Goal: Use online tool/utility: Utilize a website feature to perform a specific function

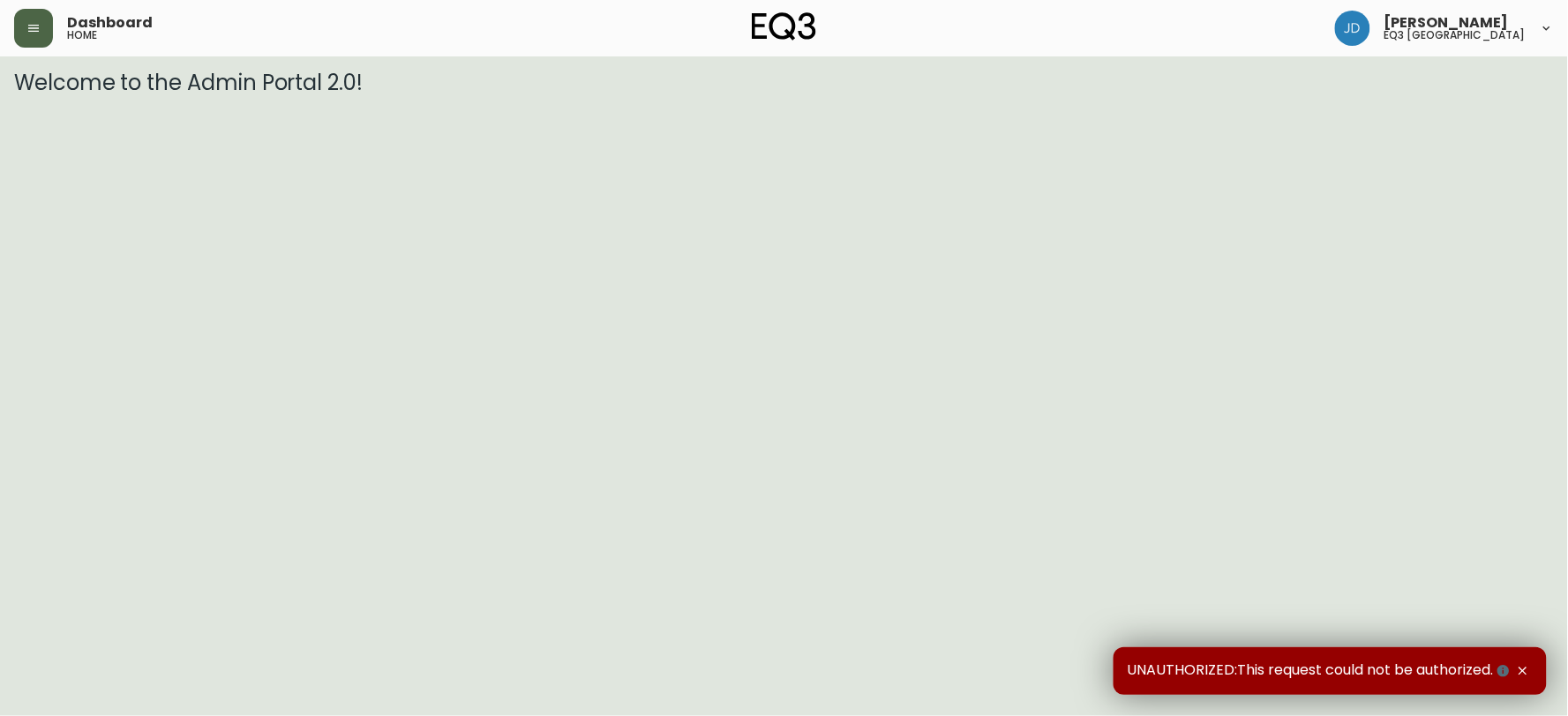
click at [29, 13] on button "button" at bounding box center [33, 28] width 39 height 39
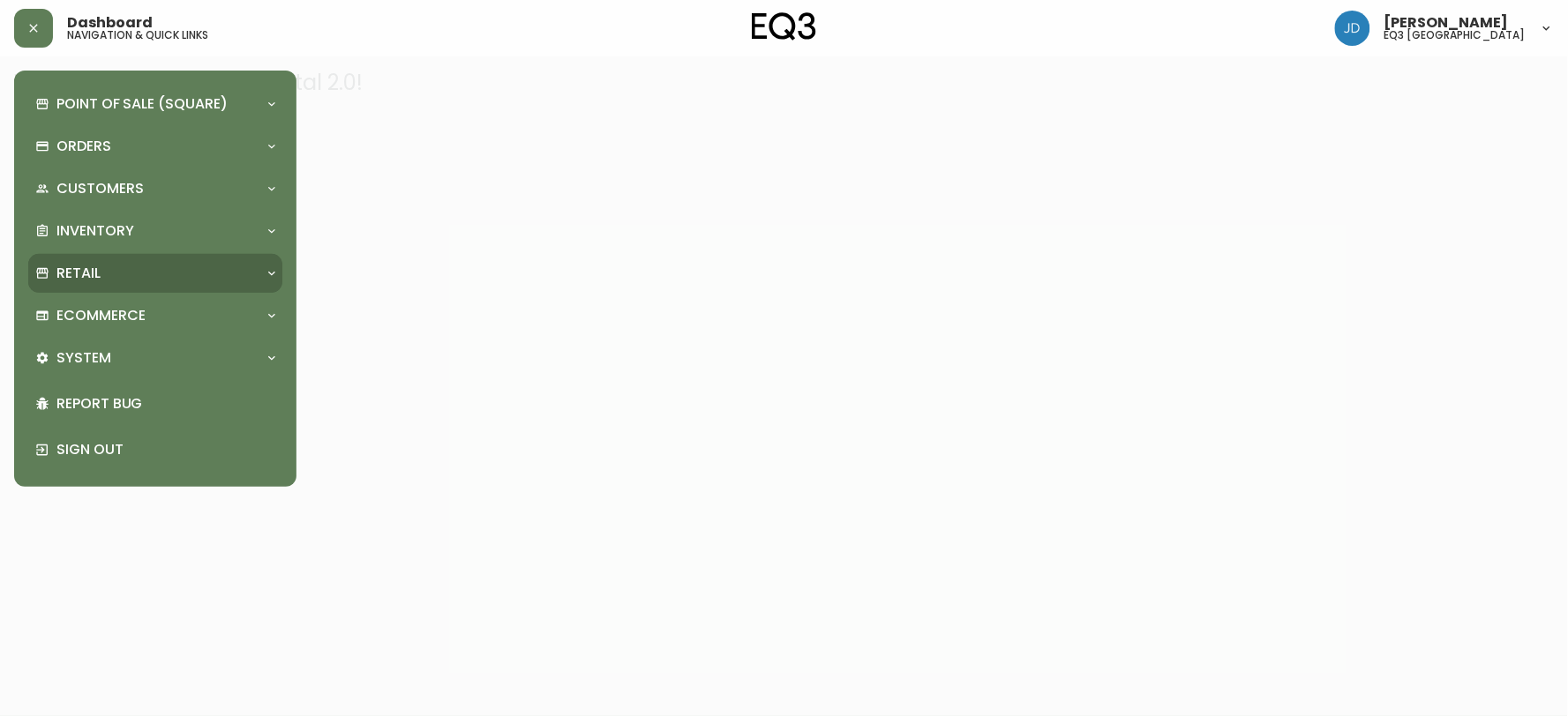
click at [120, 271] on div "Retail" at bounding box center [146, 274] width 223 height 20
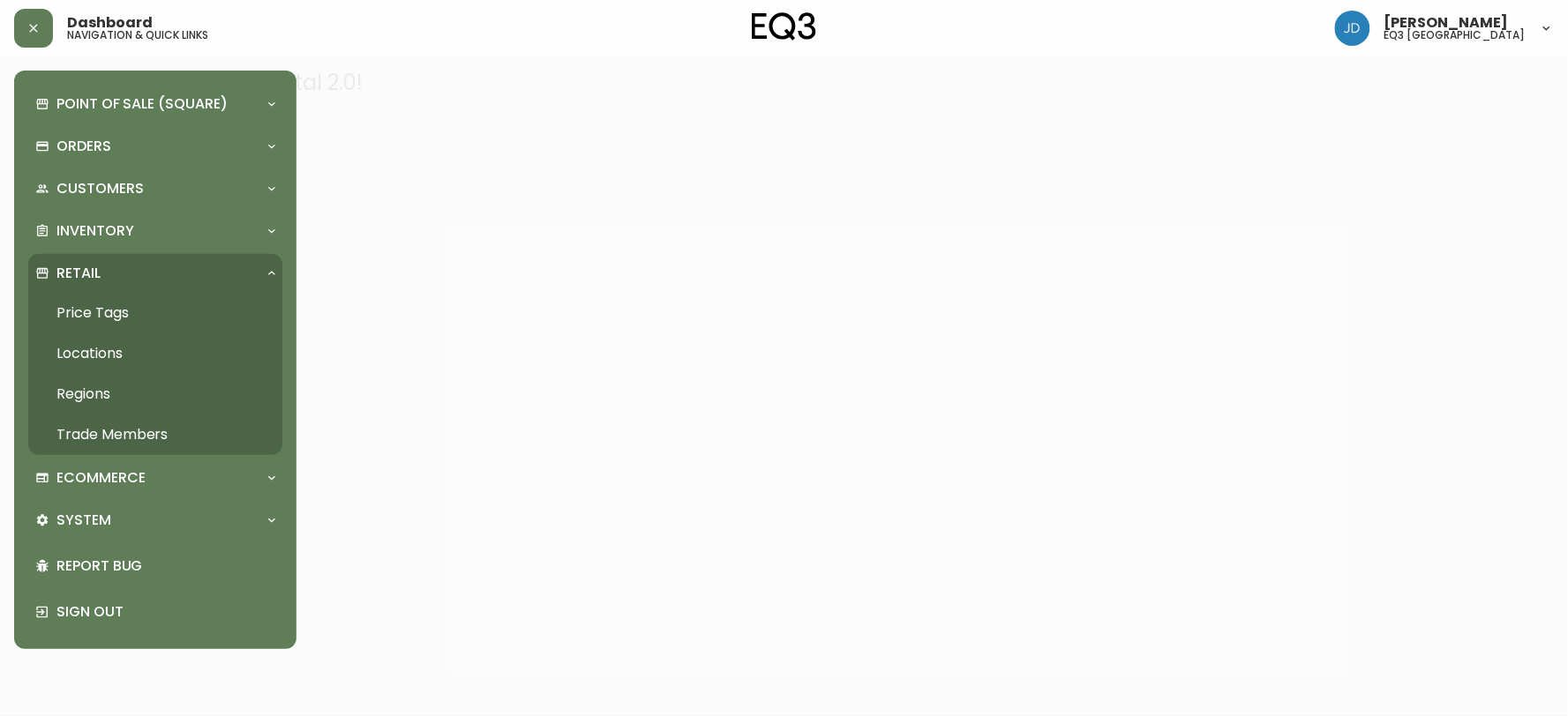
click at [101, 298] on link "Price Tags" at bounding box center [154, 312] width 254 height 40
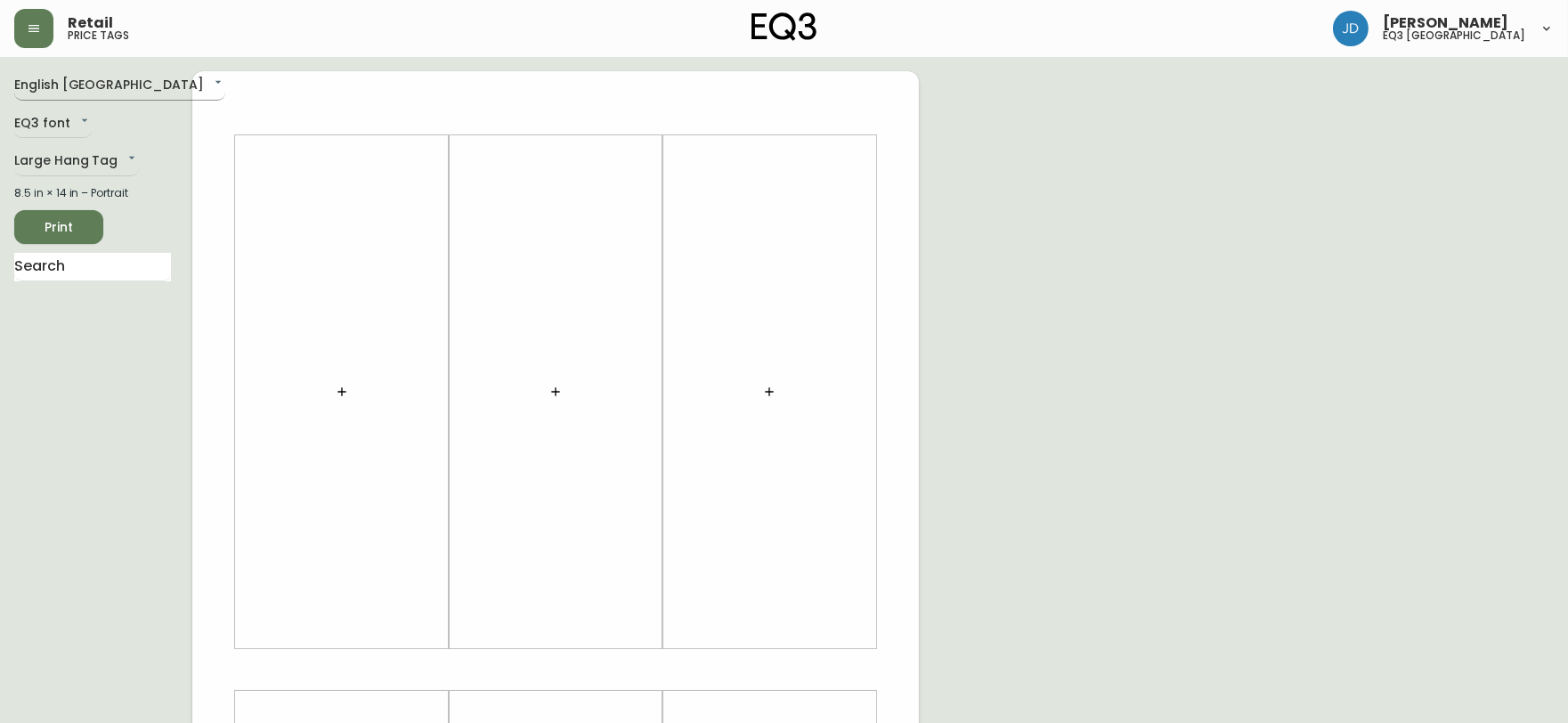
click at [68, 72] on body "Retail price tags [PERSON_NAME] eq3 [GEOGRAPHIC_DATA] English [GEOGRAPHIC_DATA]…" at bounding box center [784, 634] width 1568 height 1268
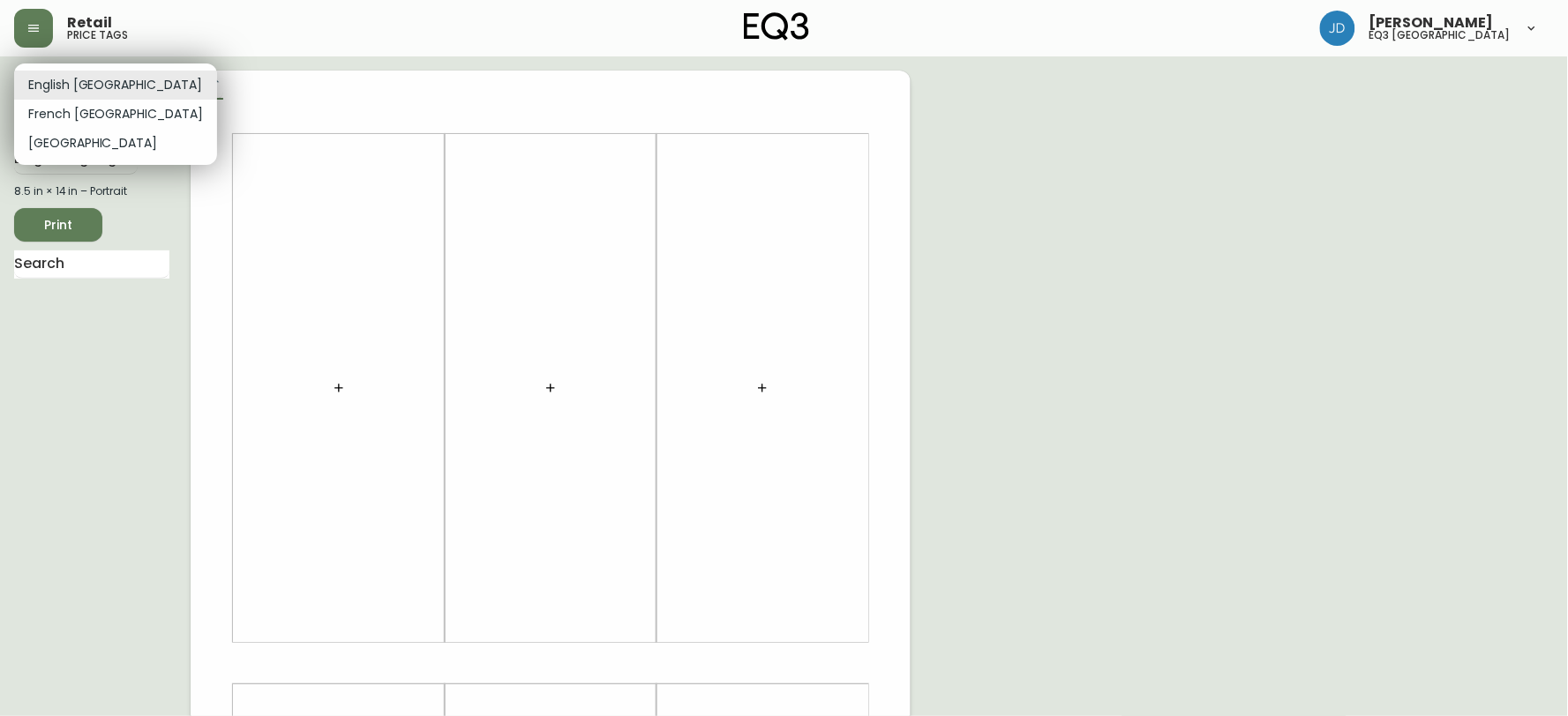
click at [97, 111] on li "French [GEOGRAPHIC_DATA]" at bounding box center [116, 114] width 203 height 29
type input "fr_CA"
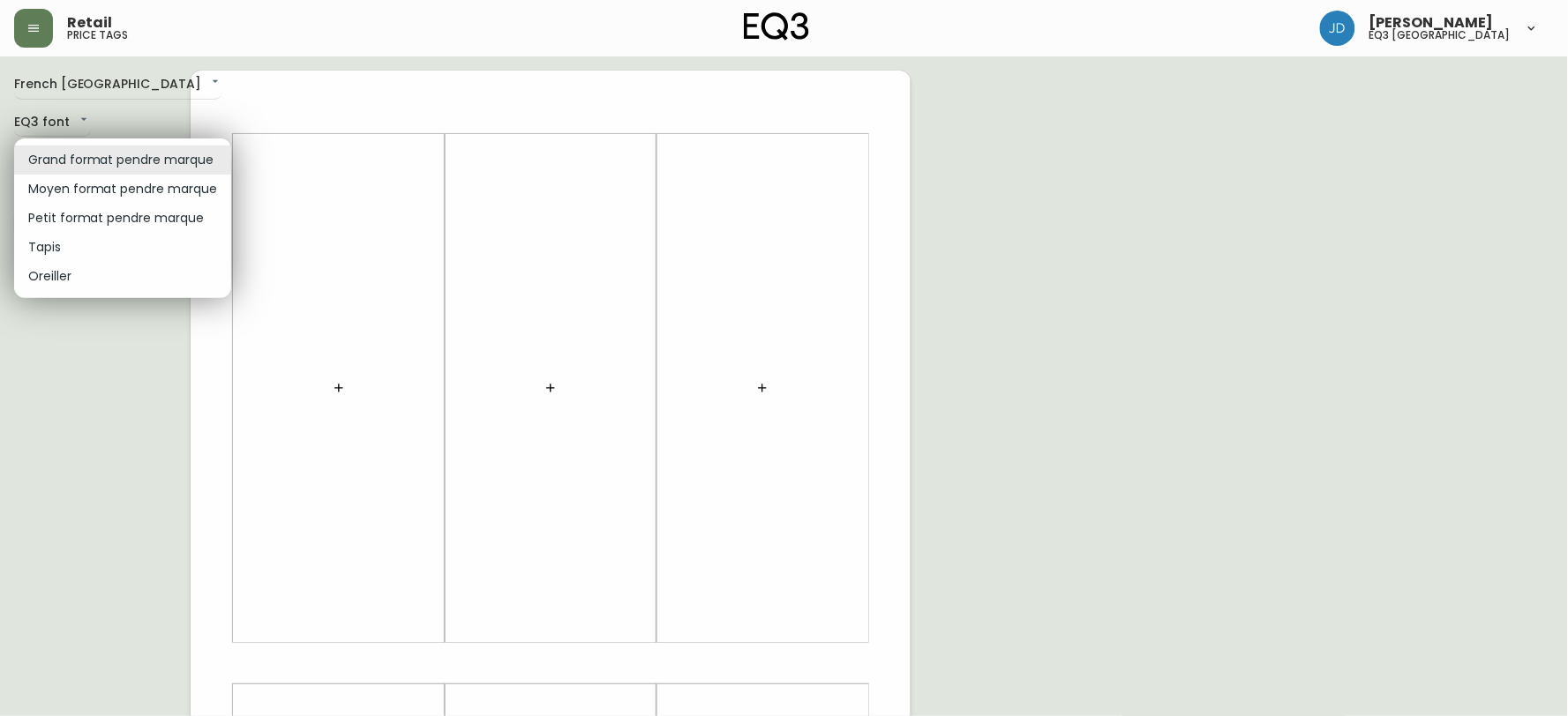
click at [97, 159] on body "Retail price tags [PERSON_NAME] eq3 [GEOGRAPHIC_DATA] [GEOGRAPHIC_DATA] fr_CA E…" at bounding box center [784, 628] width 1568 height 1256
click at [97, 213] on li "Petit format pendre marque" at bounding box center [123, 218] width 217 height 29
type input "small"
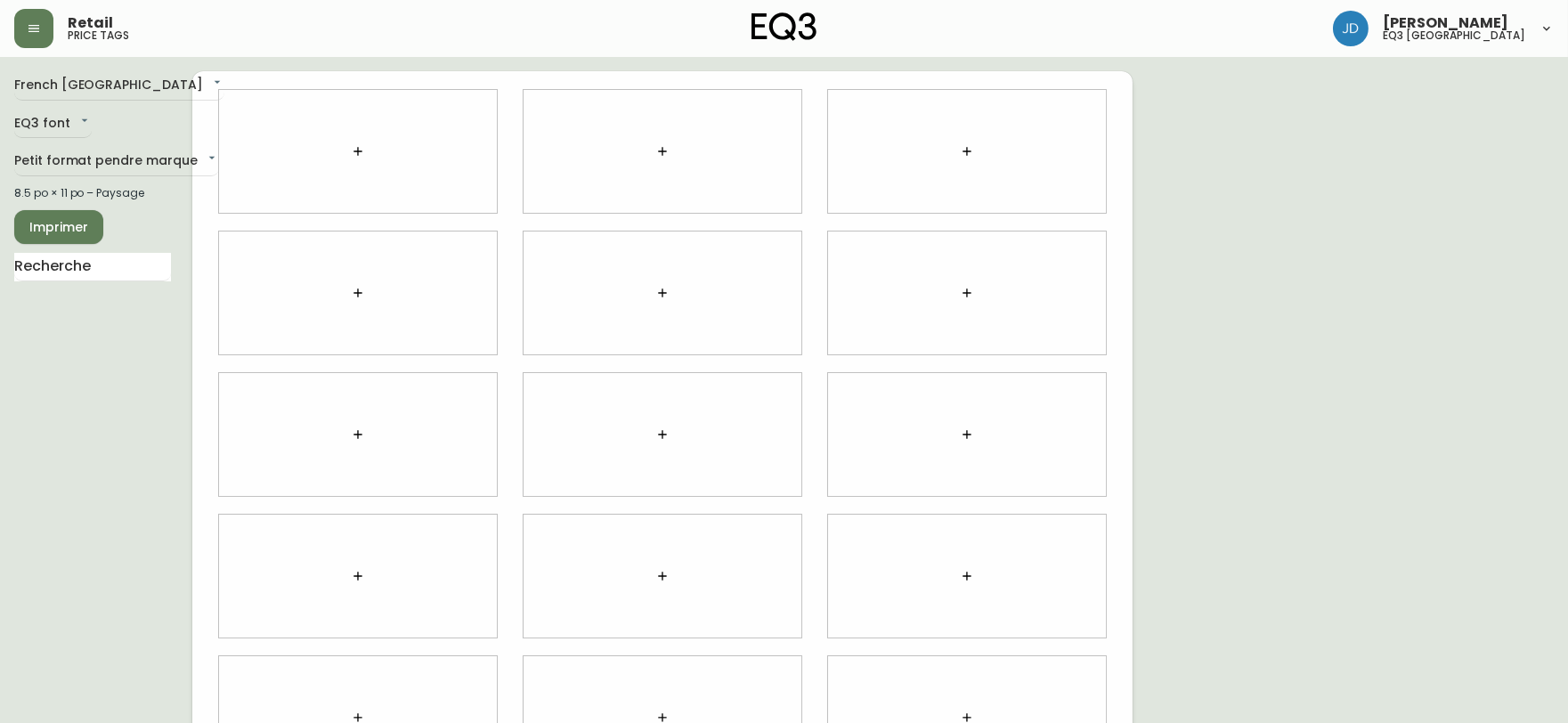
click at [90, 247] on div "French Canada fr_CA EQ3 font EQ3 Petit format pendre marque small 8.5 po × 11 p…" at bounding box center [103, 435] width 178 height 727
click at [91, 259] on input "text" at bounding box center [92, 266] width 157 height 28
type input "[PERSON_NAME]"
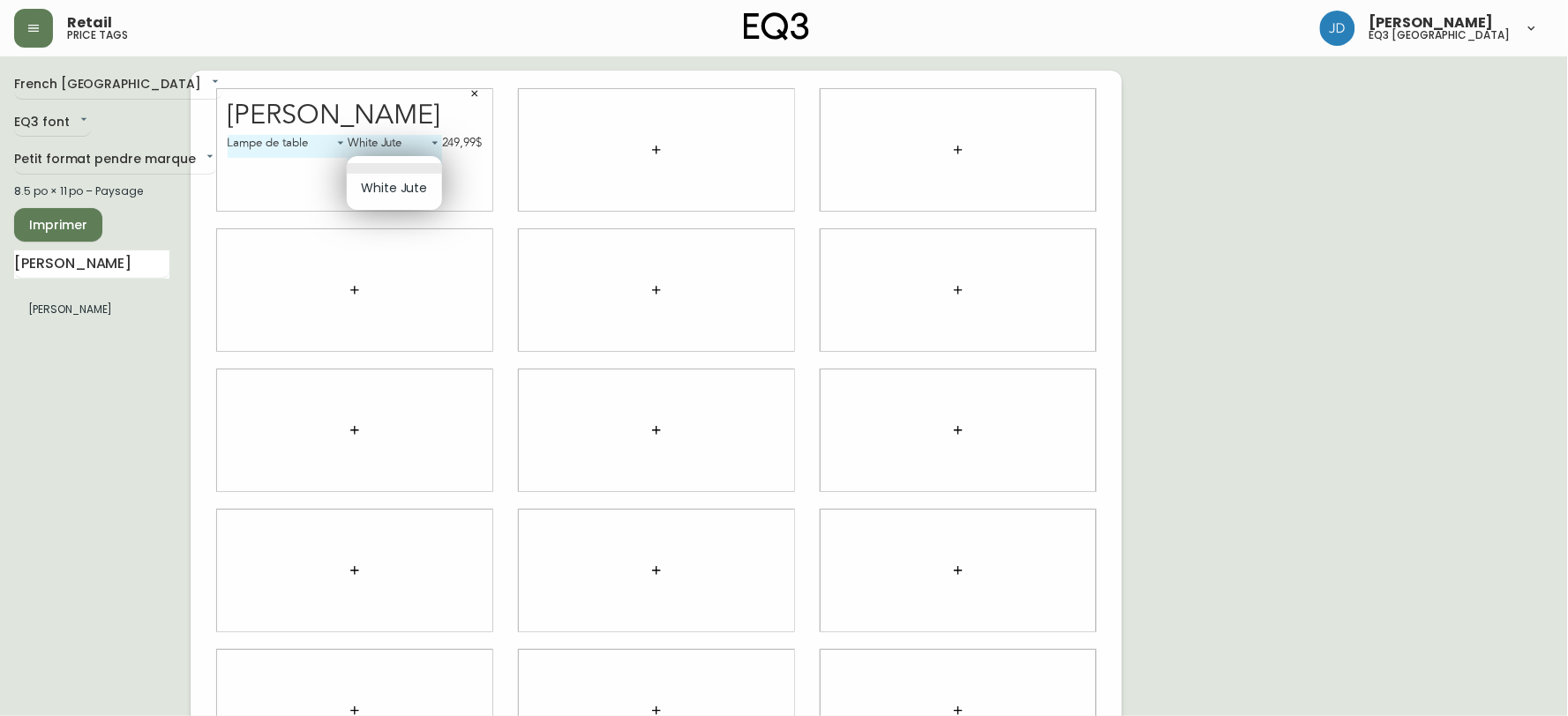
click at [409, 165] on body "Retail price tags [PERSON_NAME] eq3 [GEOGRAPHIC_DATA] [GEOGRAPHIC_DATA] fr_CA E…" at bounding box center [784, 395] width 1568 height 790
click at [455, 280] on div at bounding box center [784, 358] width 1568 height 716
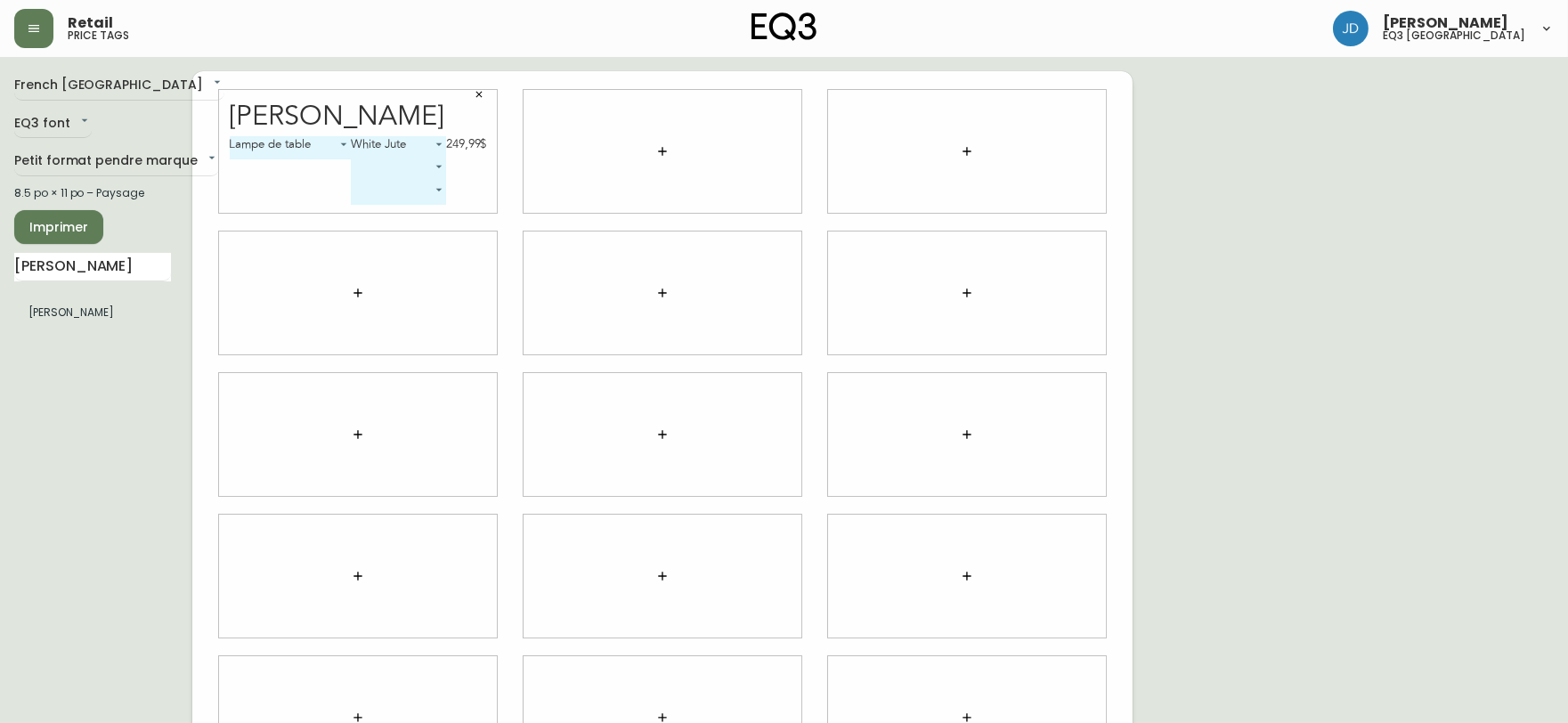
click at [655, 154] on icon "button" at bounding box center [662, 151] width 14 height 14
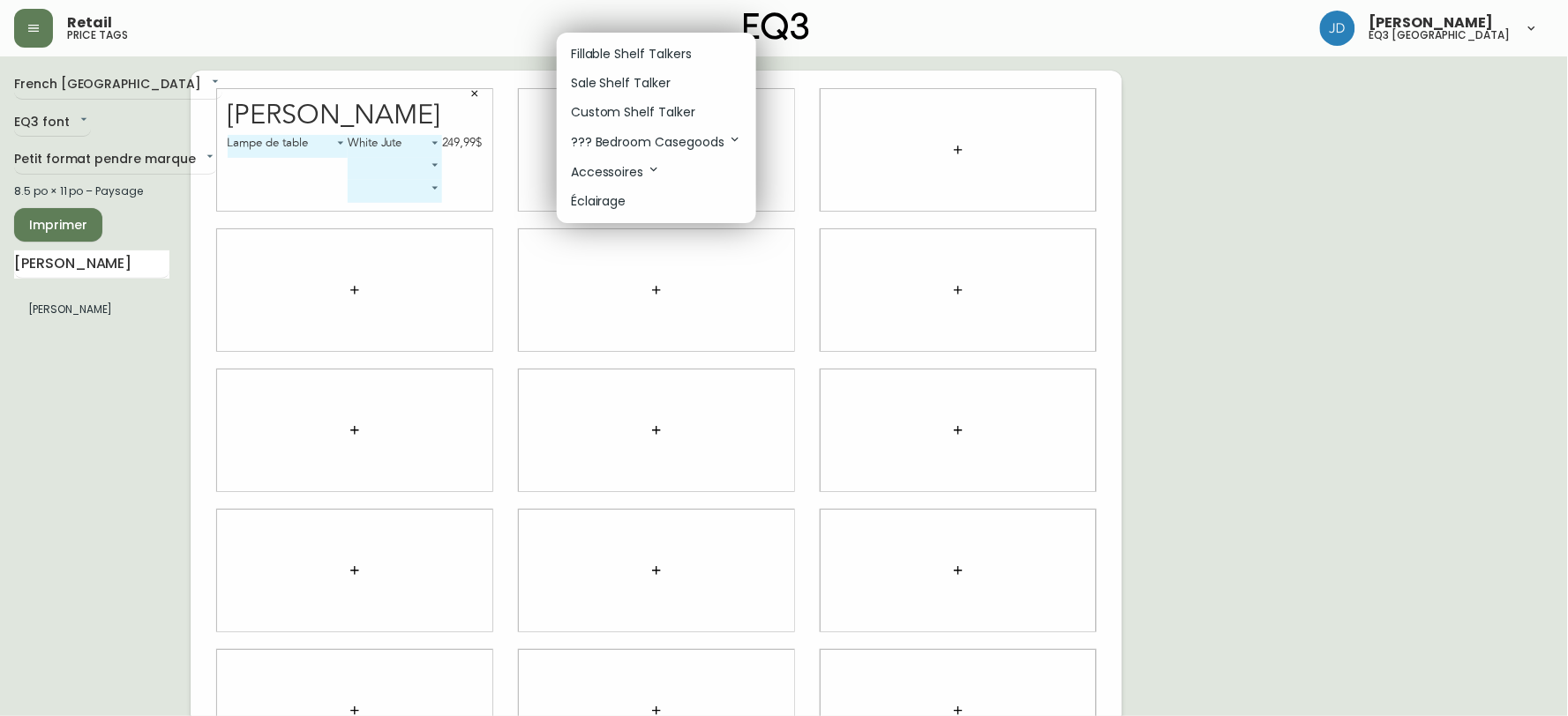
click at [637, 47] on p "Fillable Shelf Talkers" at bounding box center [631, 54] width 121 height 19
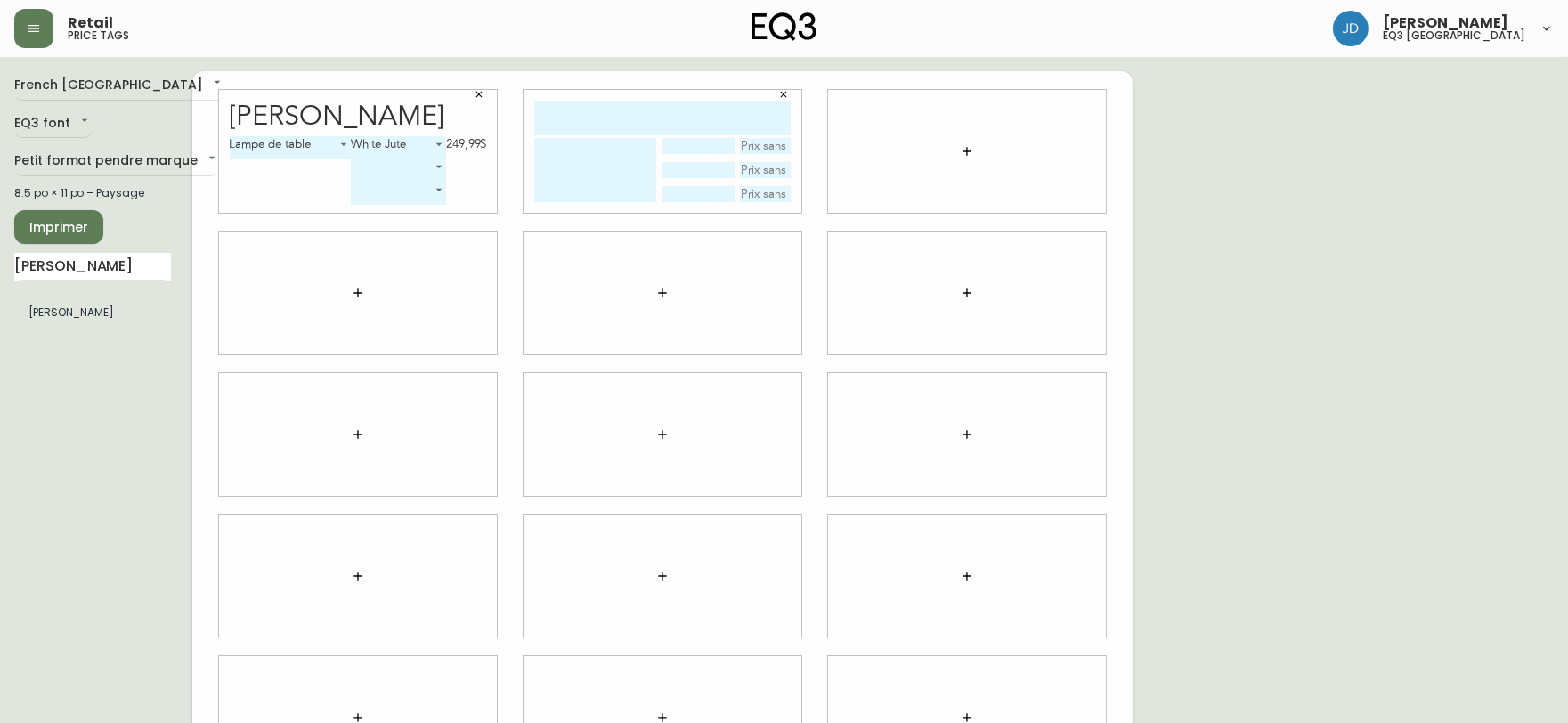
click at [641, 113] on input "text" at bounding box center [662, 118] width 256 height 34
type input "[PERSON_NAME]"
click at [638, 162] on textarea at bounding box center [595, 169] width 122 height 64
type textarea "l"
type textarea "Lampe de table"
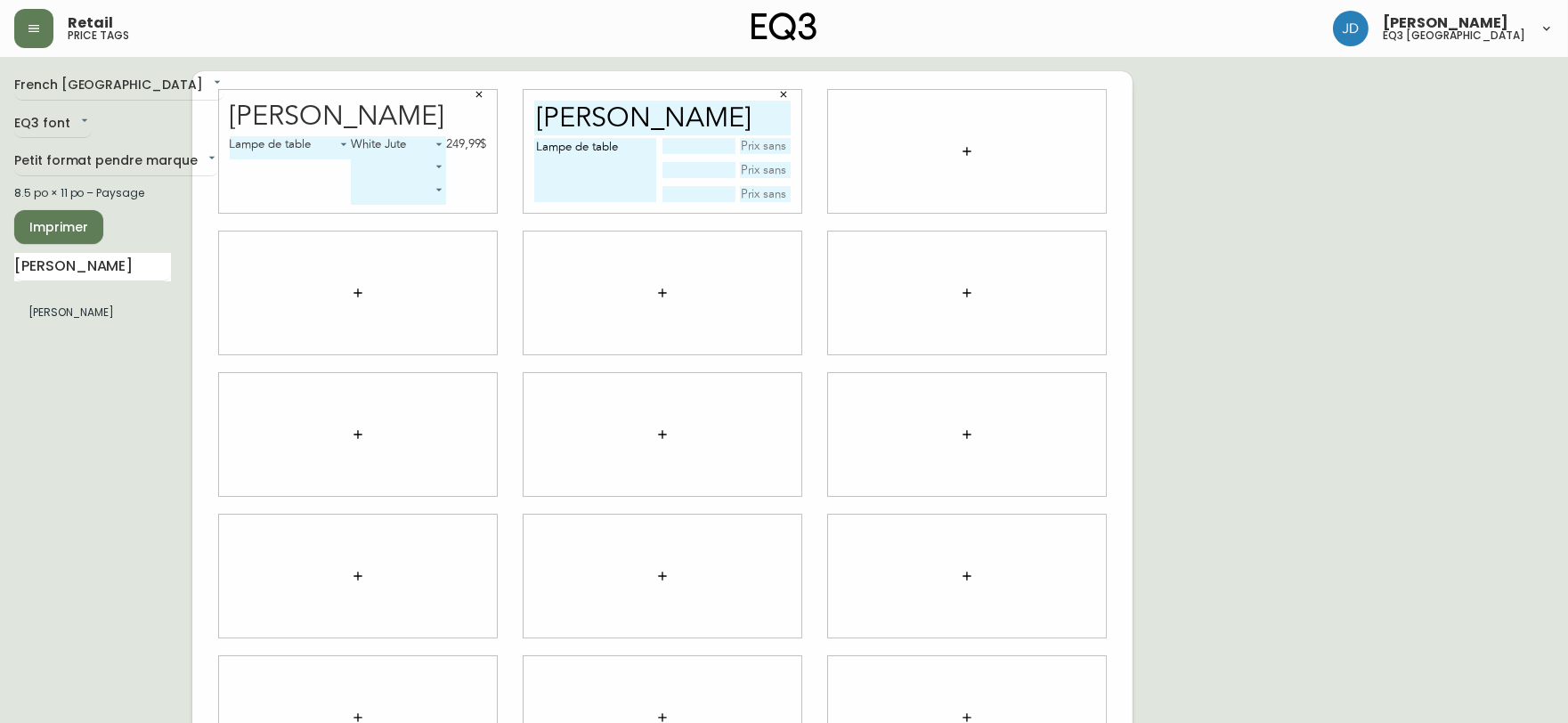
click at [763, 144] on input "text" at bounding box center [765, 146] width 52 height 16
type input "249,99$"
click at [481, 93] on icon "button" at bounding box center [479, 94] width 11 height 11
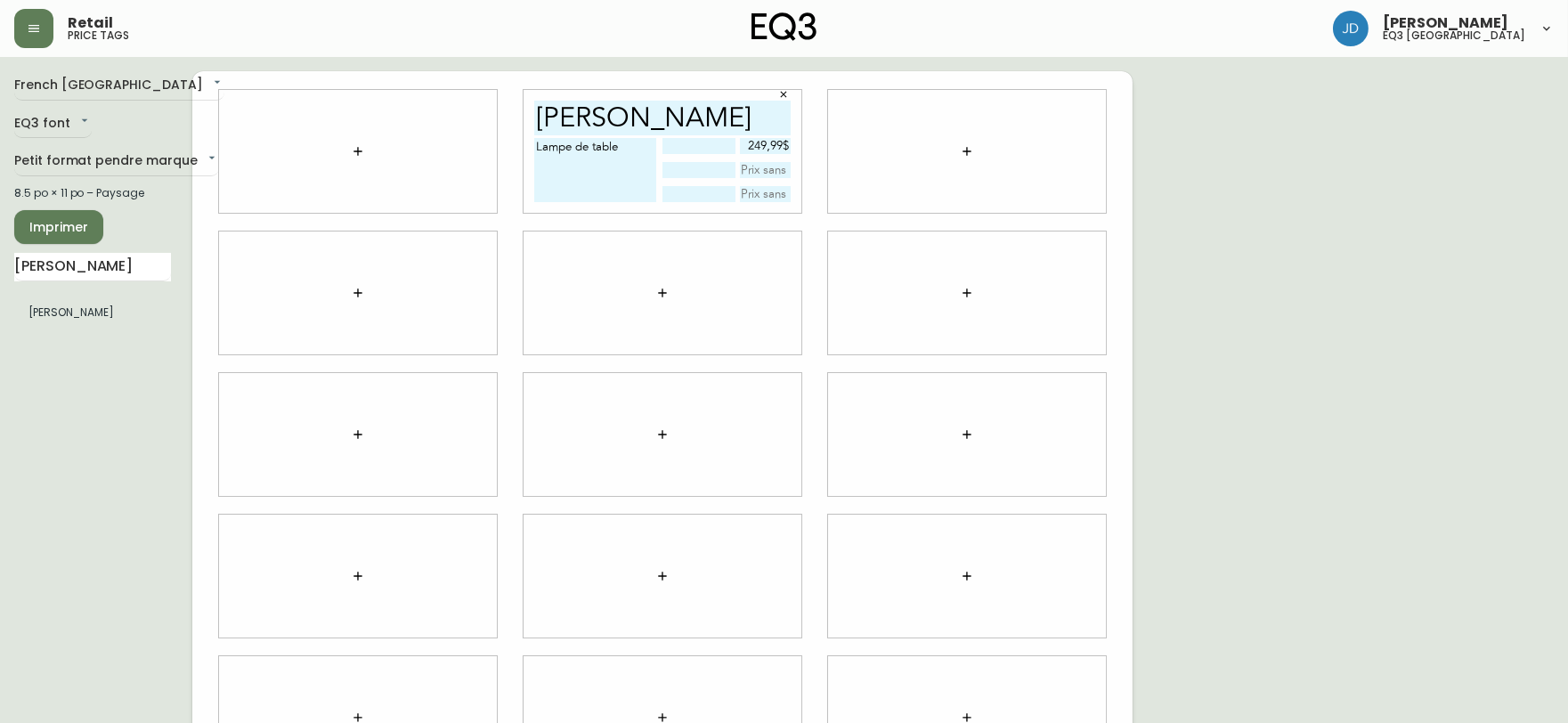
click at [47, 243] on button "Imprimer" at bounding box center [59, 227] width 89 height 34
click at [90, 227] on button "Imprimer" at bounding box center [59, 227] width 89 height 34
click at [816, 24] on div "Retail price tags [PERSON_NAME] eq3 [GEOGRAPHIC_DATA]" at bounding box center [784, 28] width 1539 height 57
click at [779, 89] on icon "button" at bounding box center [784, 94] width 11 height 11
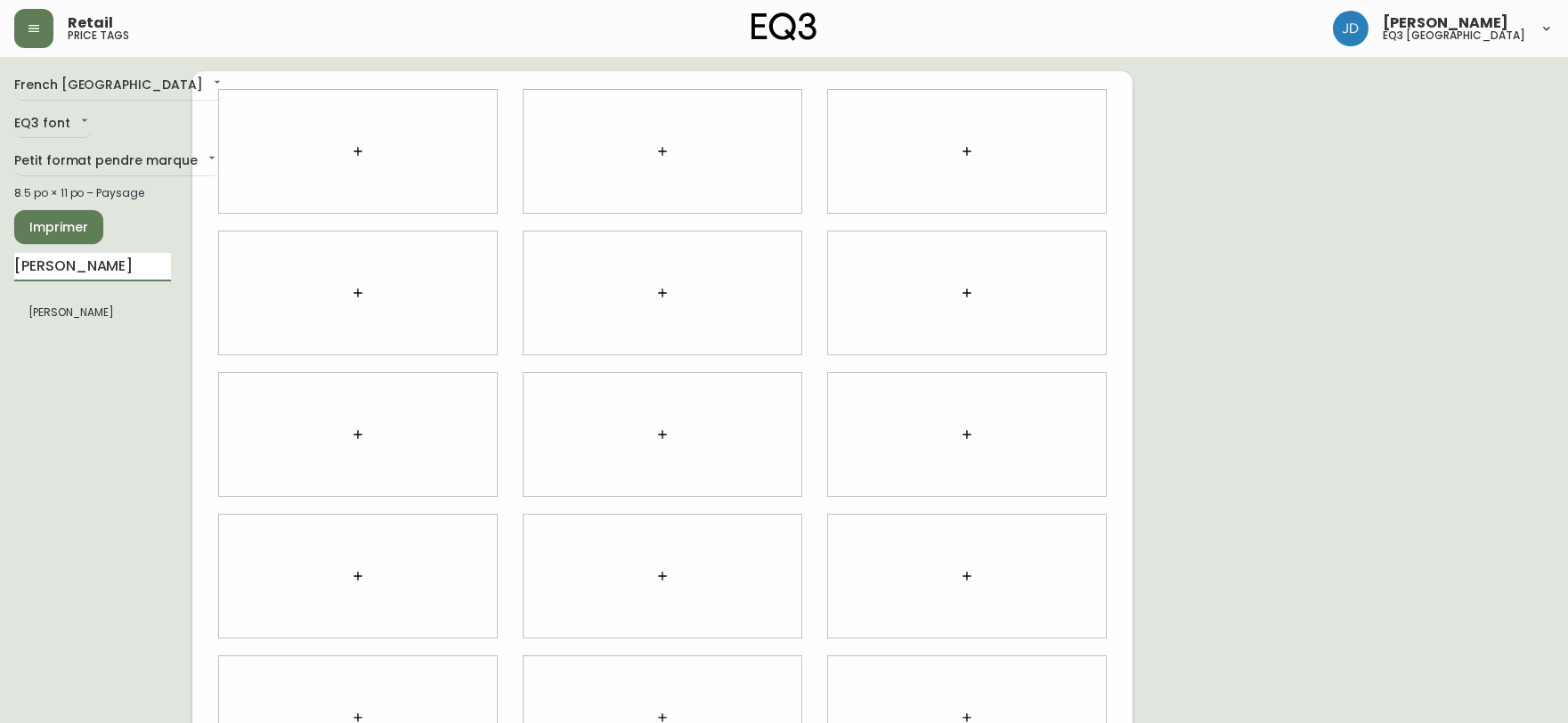
drag, startPoint x: 69, startPoint y: 277, endPoint x: 4, endPoint y: 265, distance: 66.1
click at [0, 270] on main "French Canada fr_CA EQ3 font EQ3 Petit format pendre marque small 8.5 po × 11 p…" at bounding box center [784, 428] width 1568 height 741
